Goal: Task Accomplishment & Management: Manage account settings

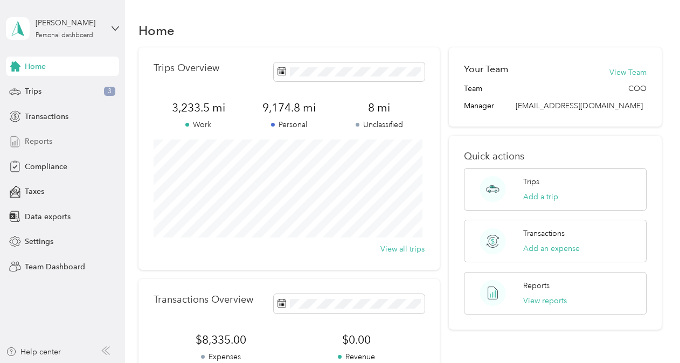
click at [48, 140] on span "Reports" at bounding box center [38, 141] width 27 height 11
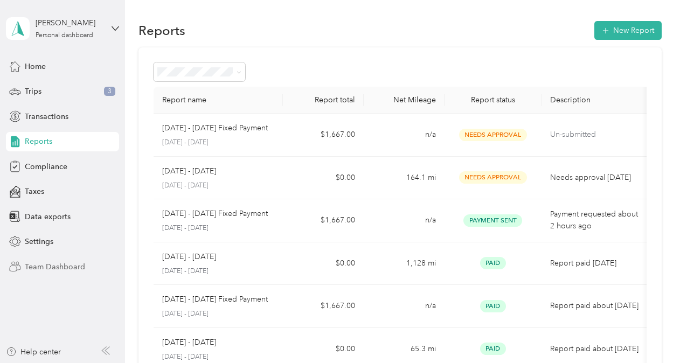
click at [76, 267] on span "Team Dashboard" at bounding box center [55, 266] width 60 height 11
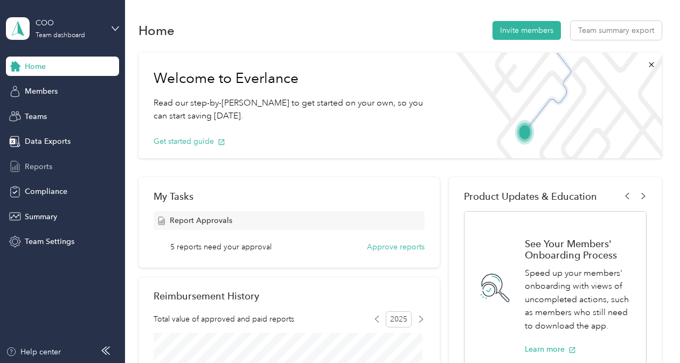
click at [65, 166] on div "Reports" at bounding box center [62, 166] width 113 height 19
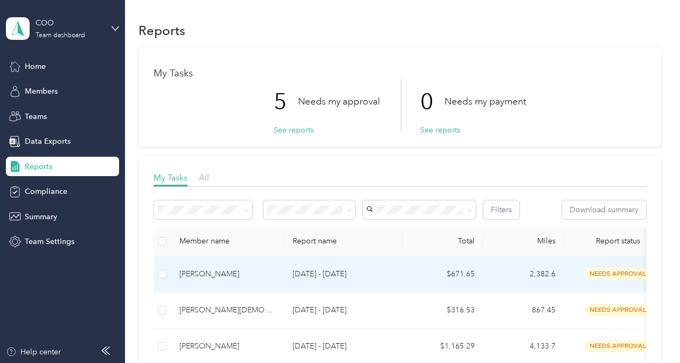
click at [274, 274] on div "[PERSON_NAME]" at bounding box center [227, 274] width 96 height 12
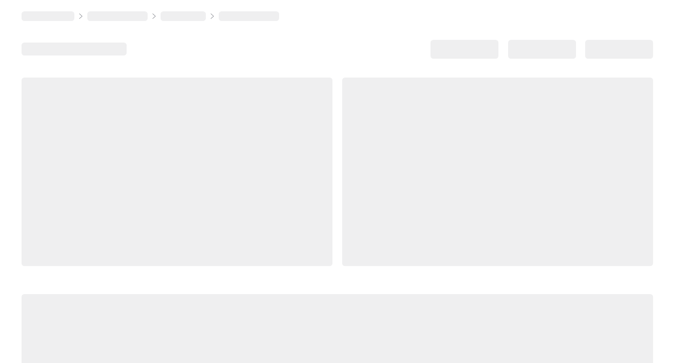
click at [274, 274] on div at bounding box center [337, 259] width 631 height 362
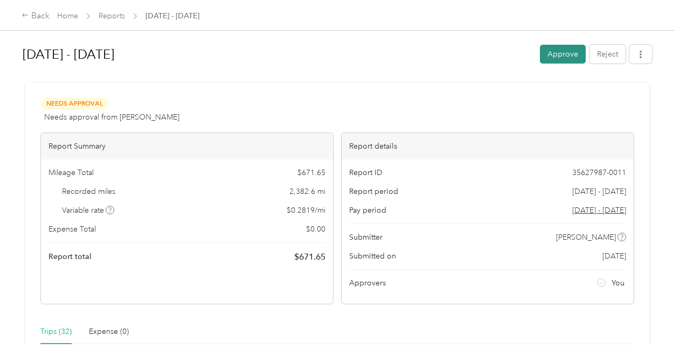
click at [559, 53] on button "Approve" at bounding box center [563, 54] width 46 height 19
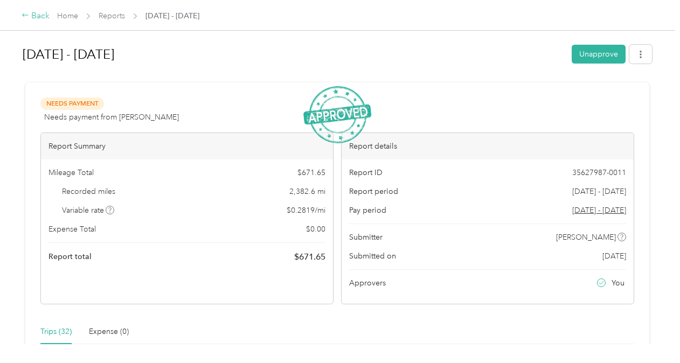
click at [38, 15] on div "Back" at bounding box center [36, 16] width 28 height 13
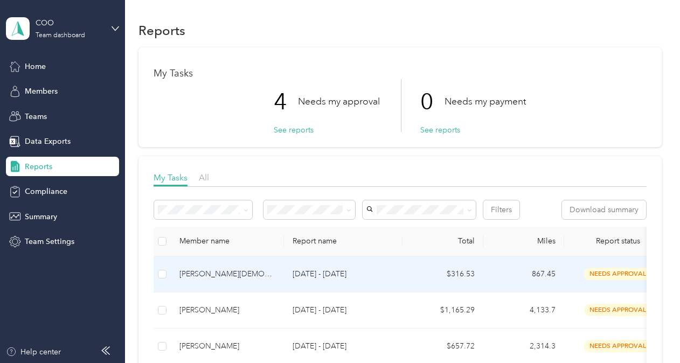
click at [318, 274] on p "[DATE] - [DATE]" at bounding box center [343, 274] width 101 height 12
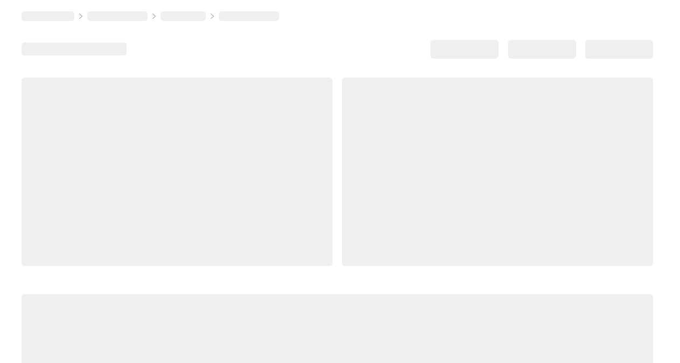
click at [318, 274] on div at bounding box center [337, 259] width 631 height 362
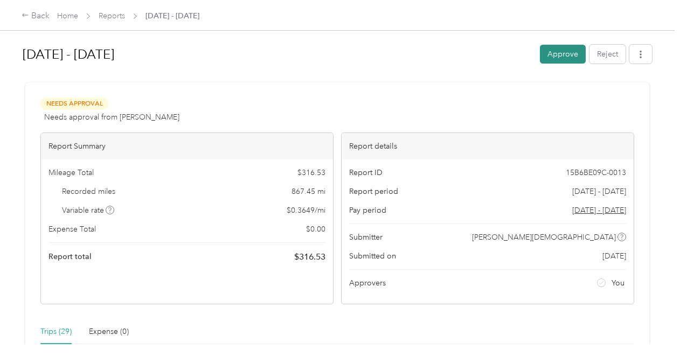
click at [566, 56] on button "Approve" at bounding box center [563, 54] width 46 height 19
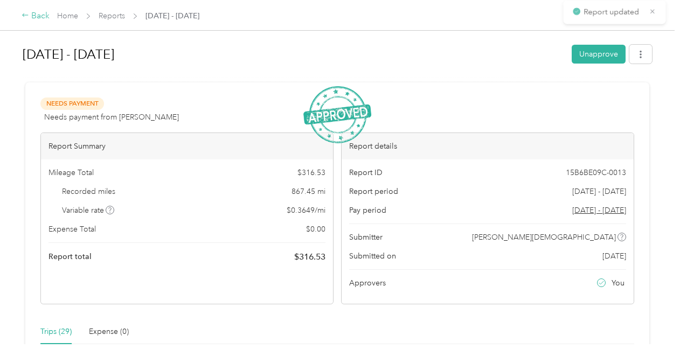
click at [46, 15] on div "Back" at bounding box center [36, 16] width 28 height 13
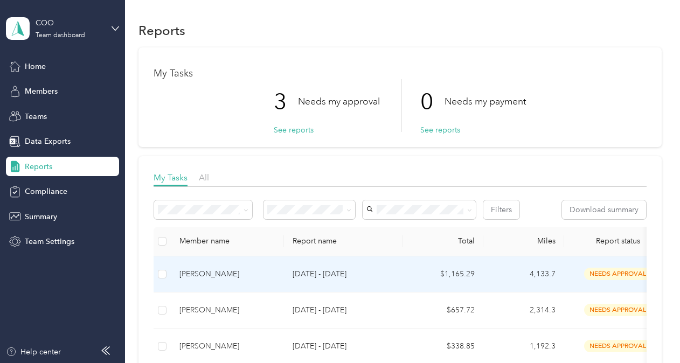
click at [347, 273] on p "[DATE] - [DATE]" at bounding box center [343, 274] width 101 height 12
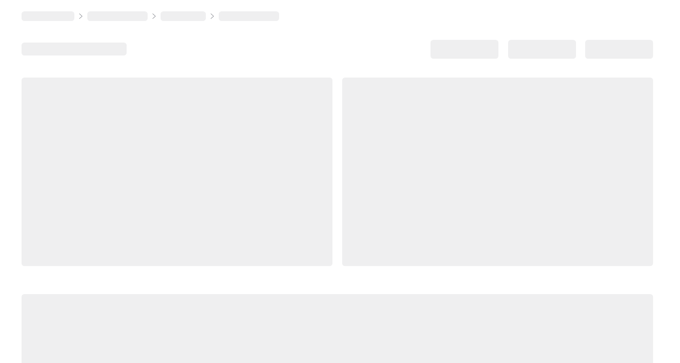
click at [347, 273] on div at bounding box center [337, 259] width 631 height 362
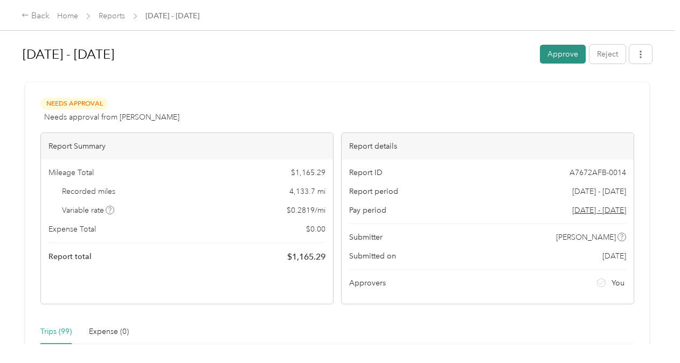
click at [563, 57] on button "Approve" at bounding box center [563, 54] width 46 height 19
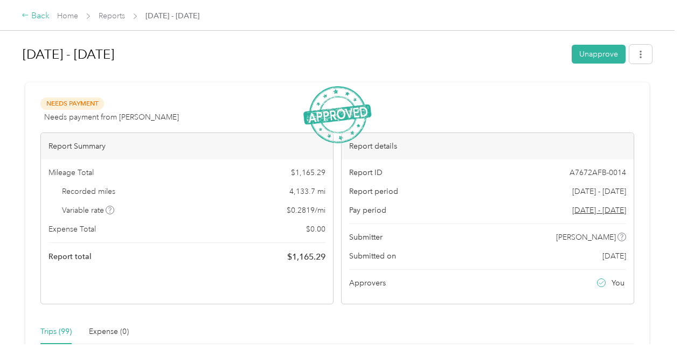
click at [33, 17] on div "Back" at bounding box center [36, 16] width 28 height 13
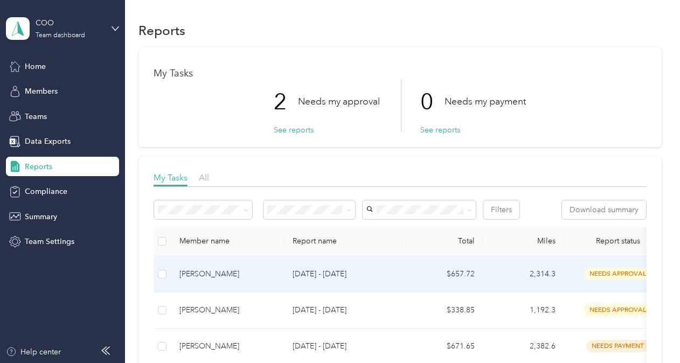
click at [335, 273] on p "[DATE] - [DATE]" at bounding box center [343, 274] width 101 height 12
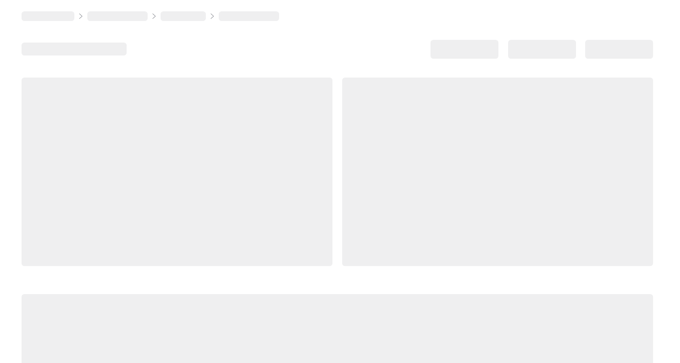
click at [335, 273] on div at bounding box center [337, 259] width 631 height 362
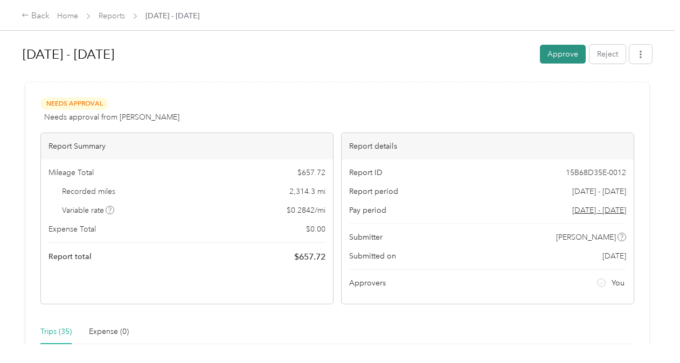
click at [560, 55] on button "Approve" at bounding box center [563, 54] width 46 height 19
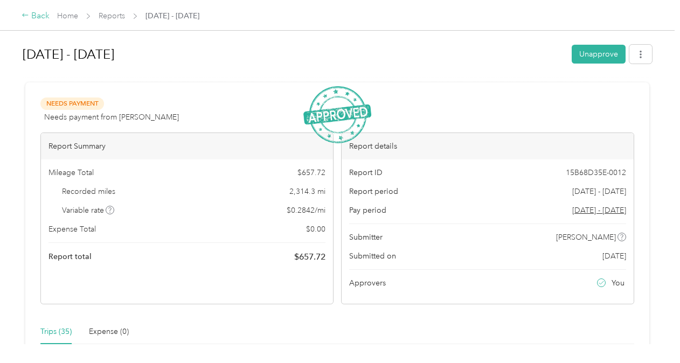
click at [41, 17] on div "Back" at bounding box center [36, 16] width 28 height 13
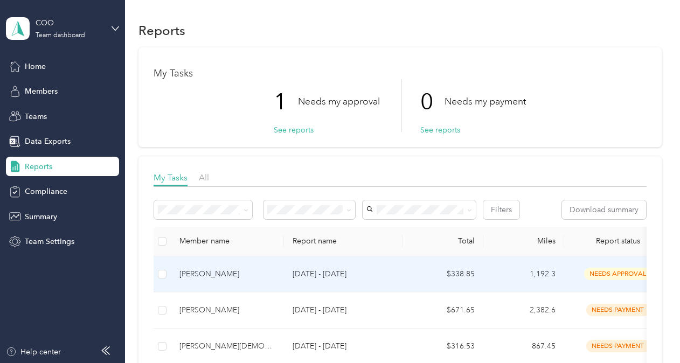
click at [326, 272] on p "[DATE] - [DATE]" at bounding box center [343, 274] width 101 height 12
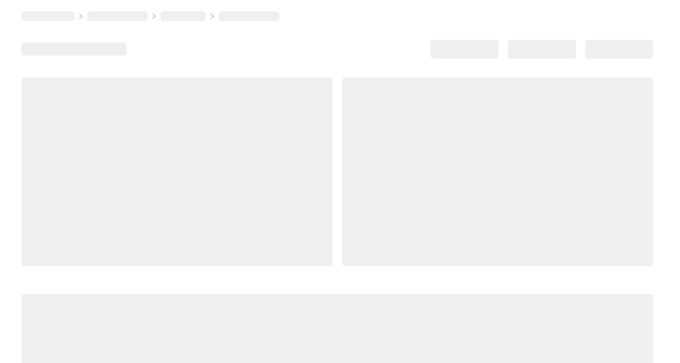
click at [326, 272] on div at bounding box center [337, 259] width 631 height 362
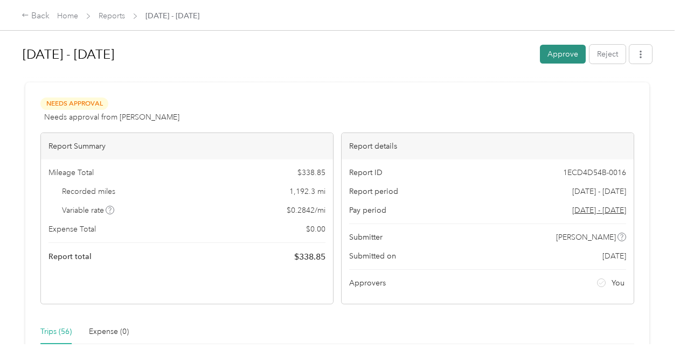
click at [563, 55] on button "Approve" at bounding box center [563, 54] width 46 height 19
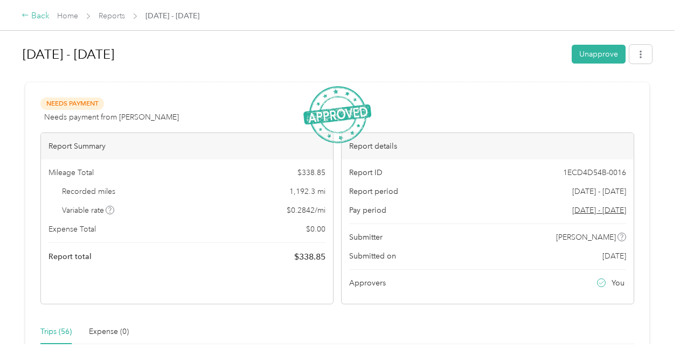
click at [29, 18] on div "Back" at bounding box center [36, 16] width 28 height 13
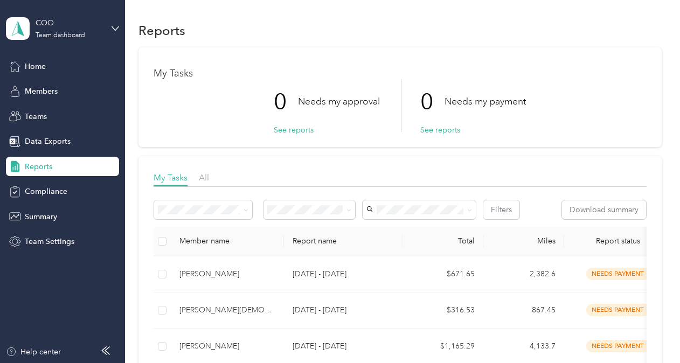
drag, startPoint x: 678, startPoint y: 83, endPoint x: 671, endPoint y: 58, distance: 26.9
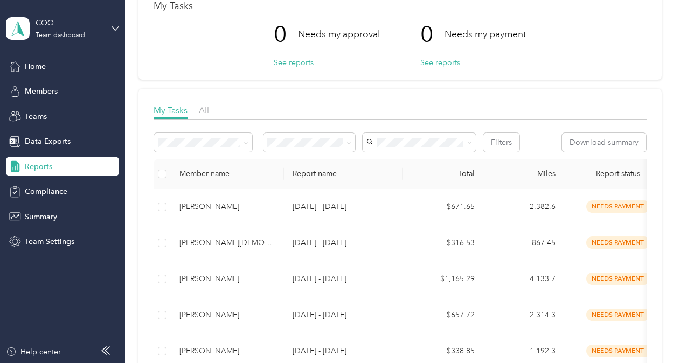
scroll to position [46, 0]
